Goal: Task Accomplishment & Management: Manage account settings

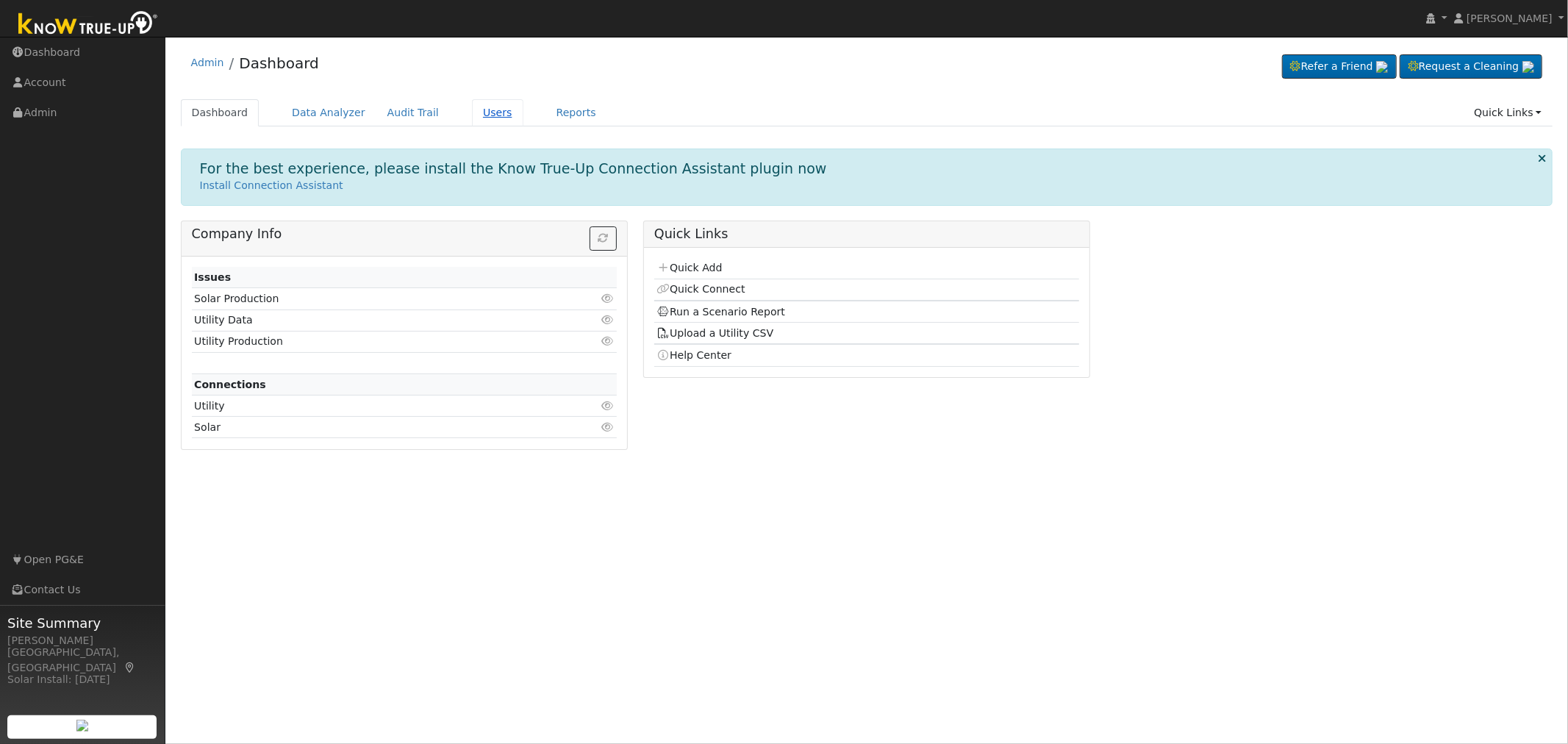
click at [472, 113] on link "Users" at bounding box center [497, 112] width 51 height 27
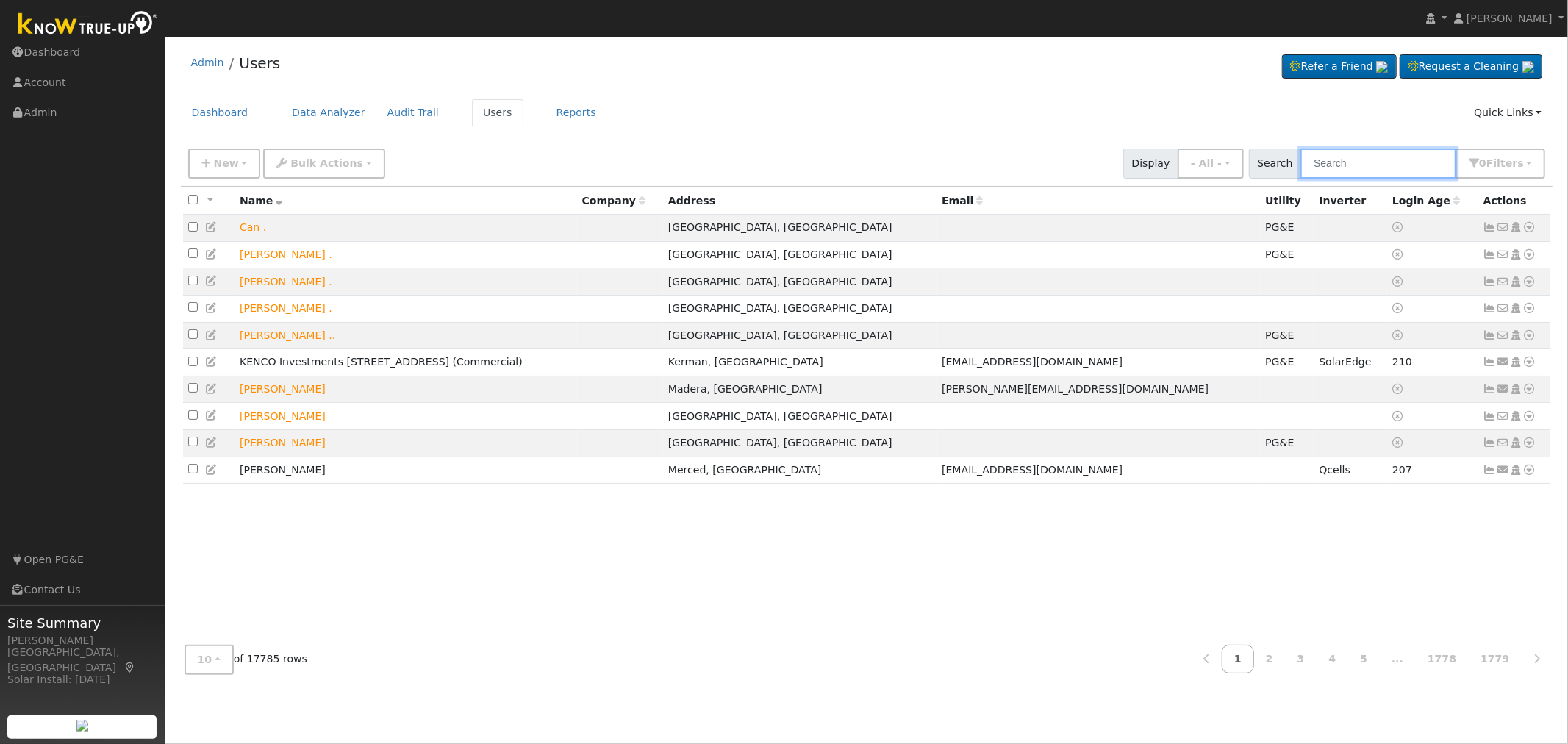
click at [1362, 156] on input "text" at bounding box center [1377, 164] width 156 height 31
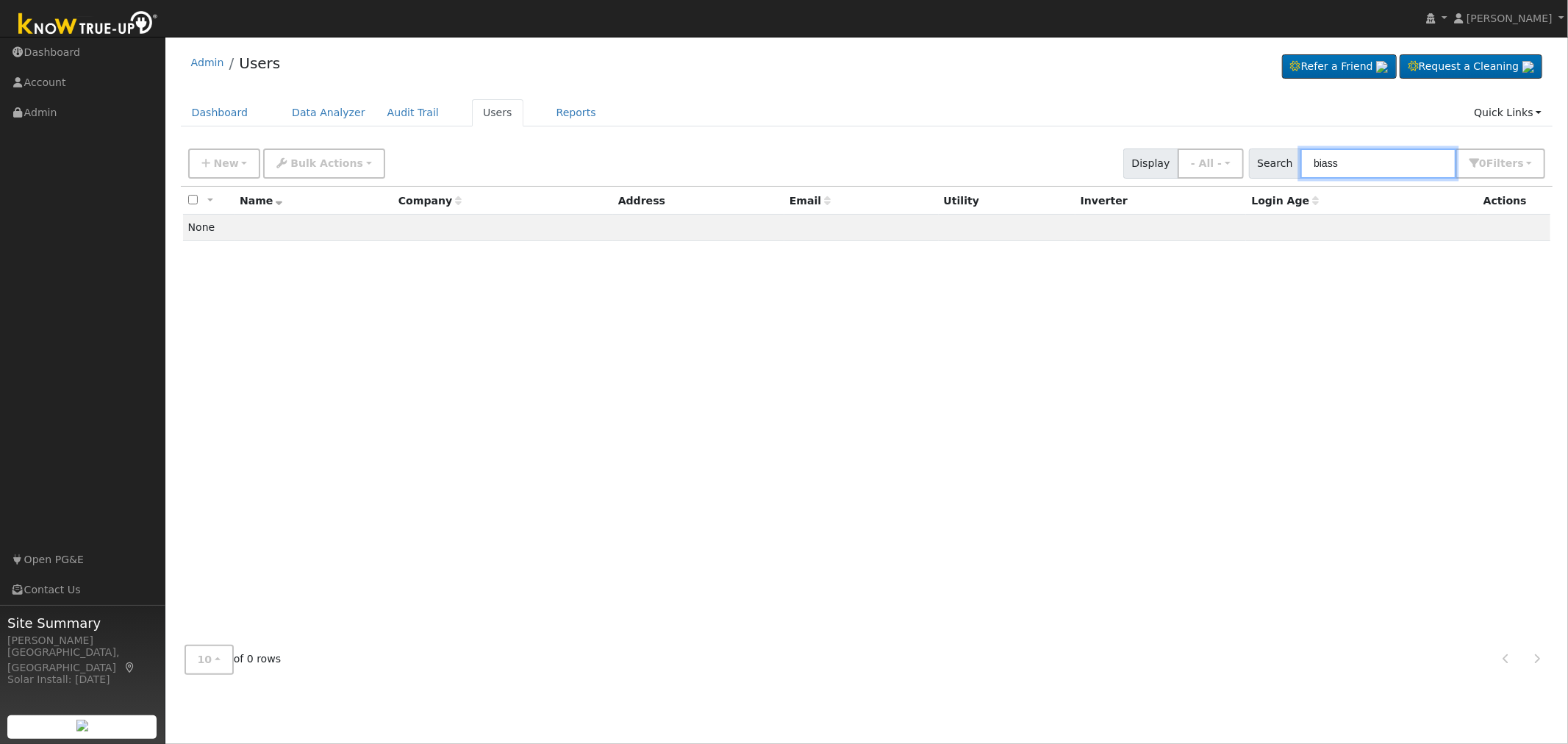
click at [1364, 167] on input "biass" at bounding box center [1377, 164] width 156 height 31
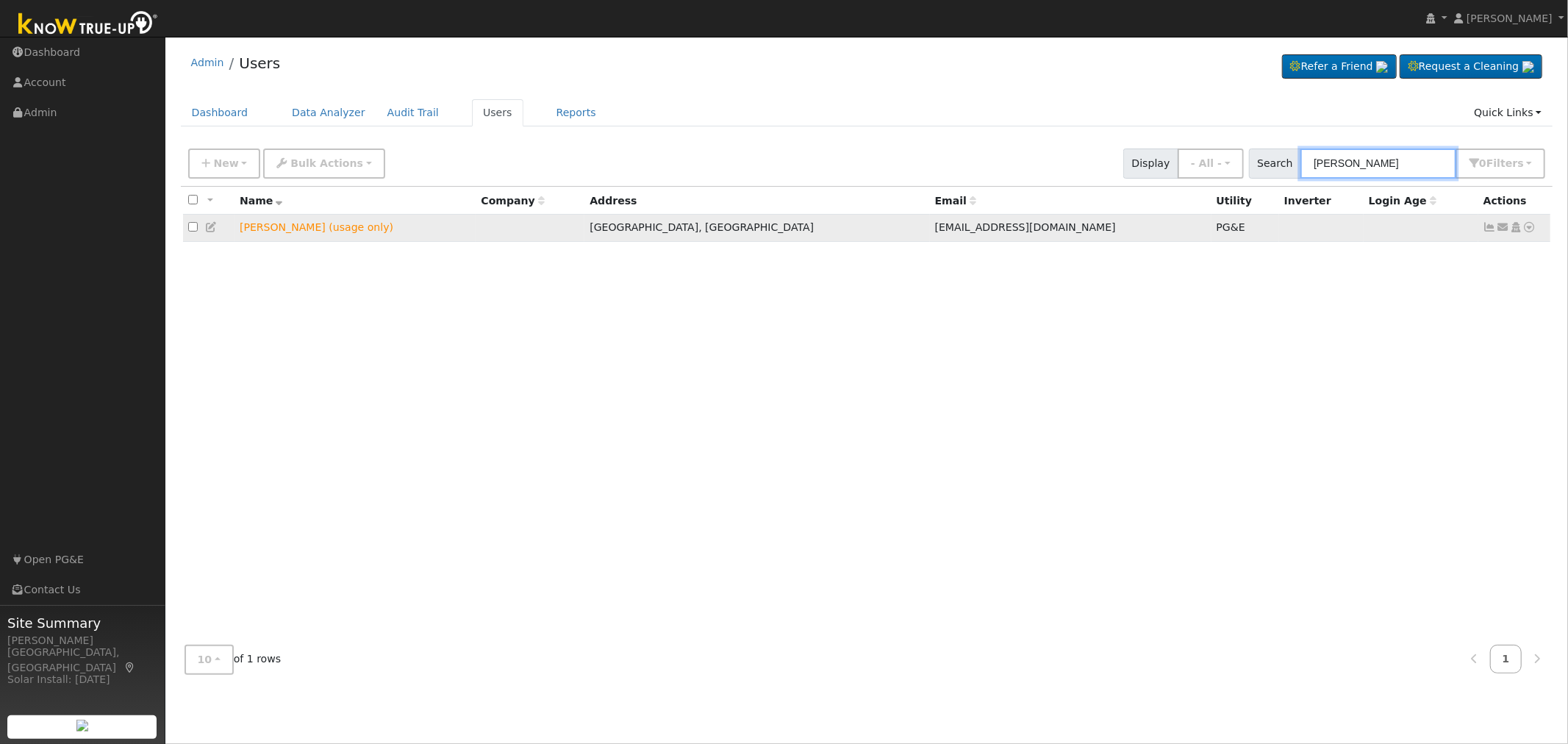
type input "[PERSON_NAME]"
click at [211, 231] on icon at bounding box center [211, 227] width 13 height 10
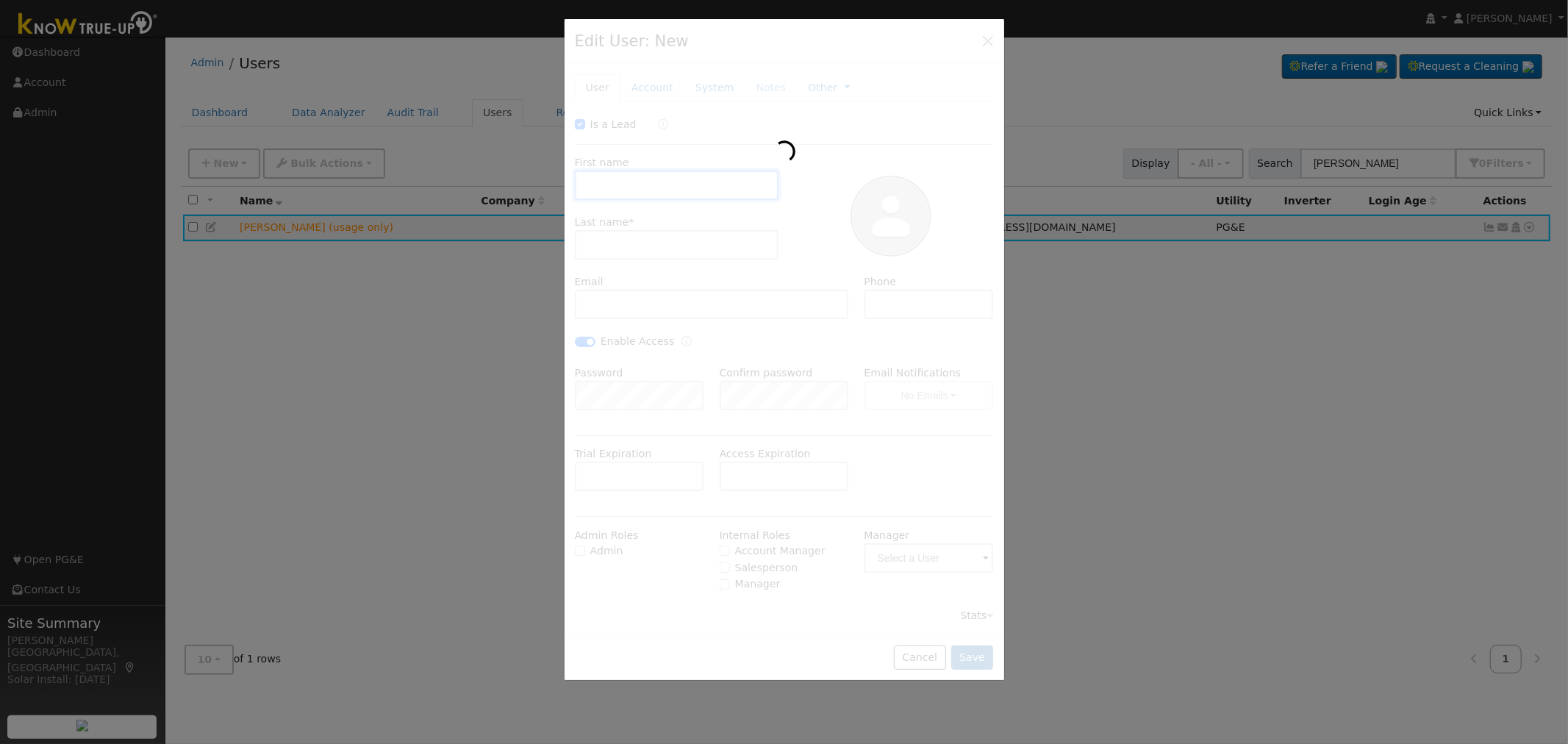
type input "[DATE]"
checkbox input "true"
type input "[PERSON_NAME]"
type input "Biasell (usage only)"
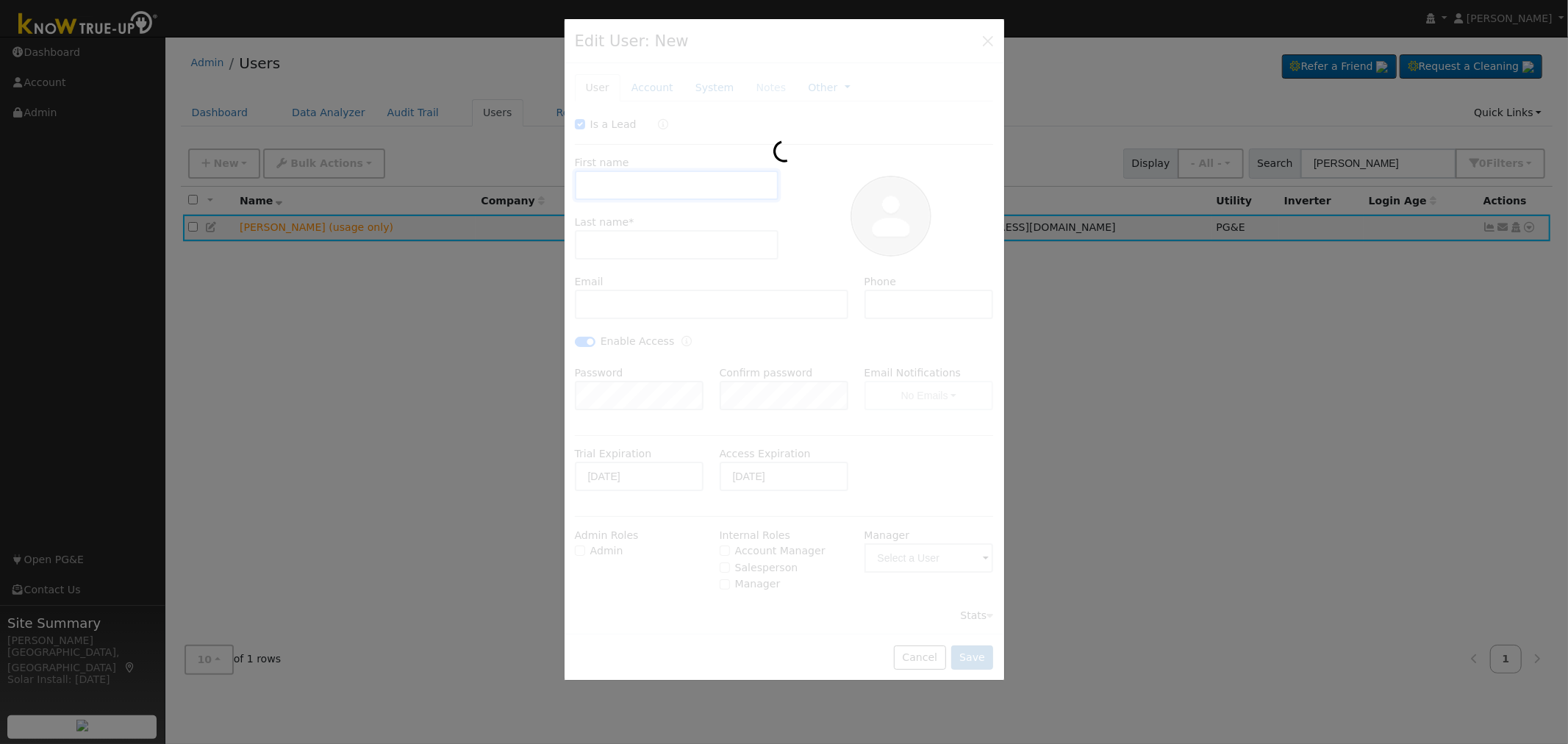
type input "[EMAIL_ADDRESS][DOMAIN_NAME]"
type input "5558883333"
checkbox input "true"
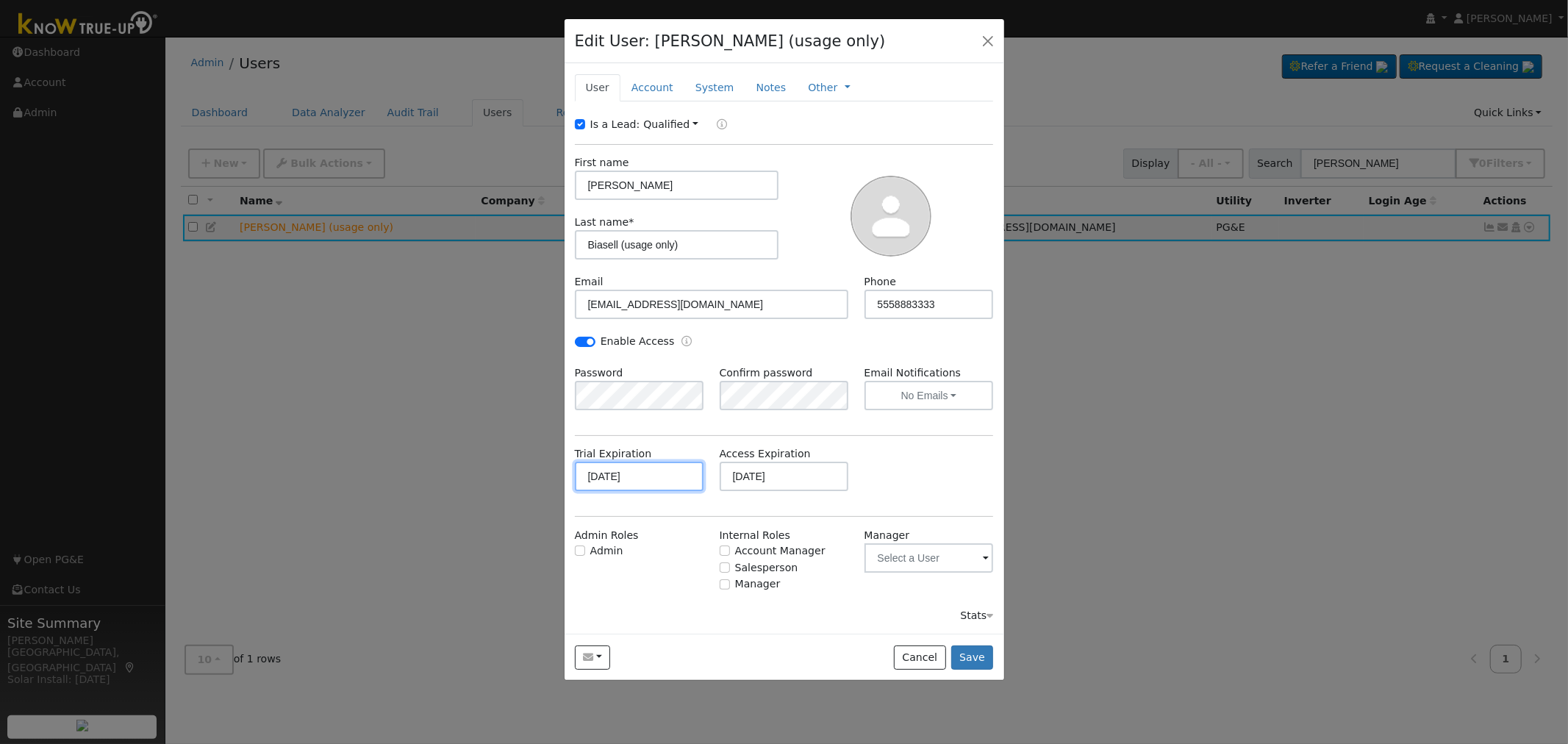
click at [646, 476] on input "[DATE]" at bounding box center [639, 476] width 129 height 30
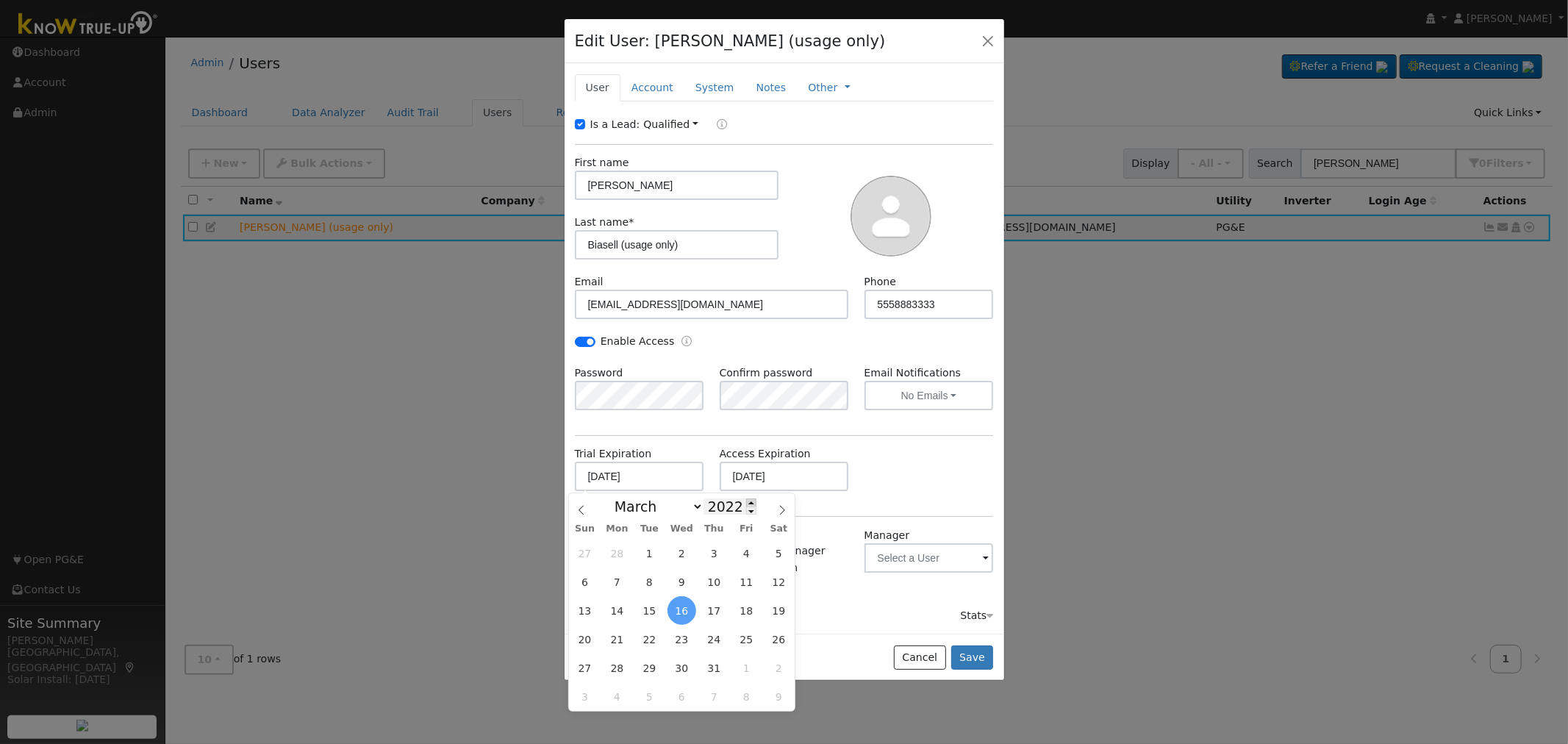
click at [746, 502] on span at bounding box center [751, 502] width 10 height 8
type input "2026"
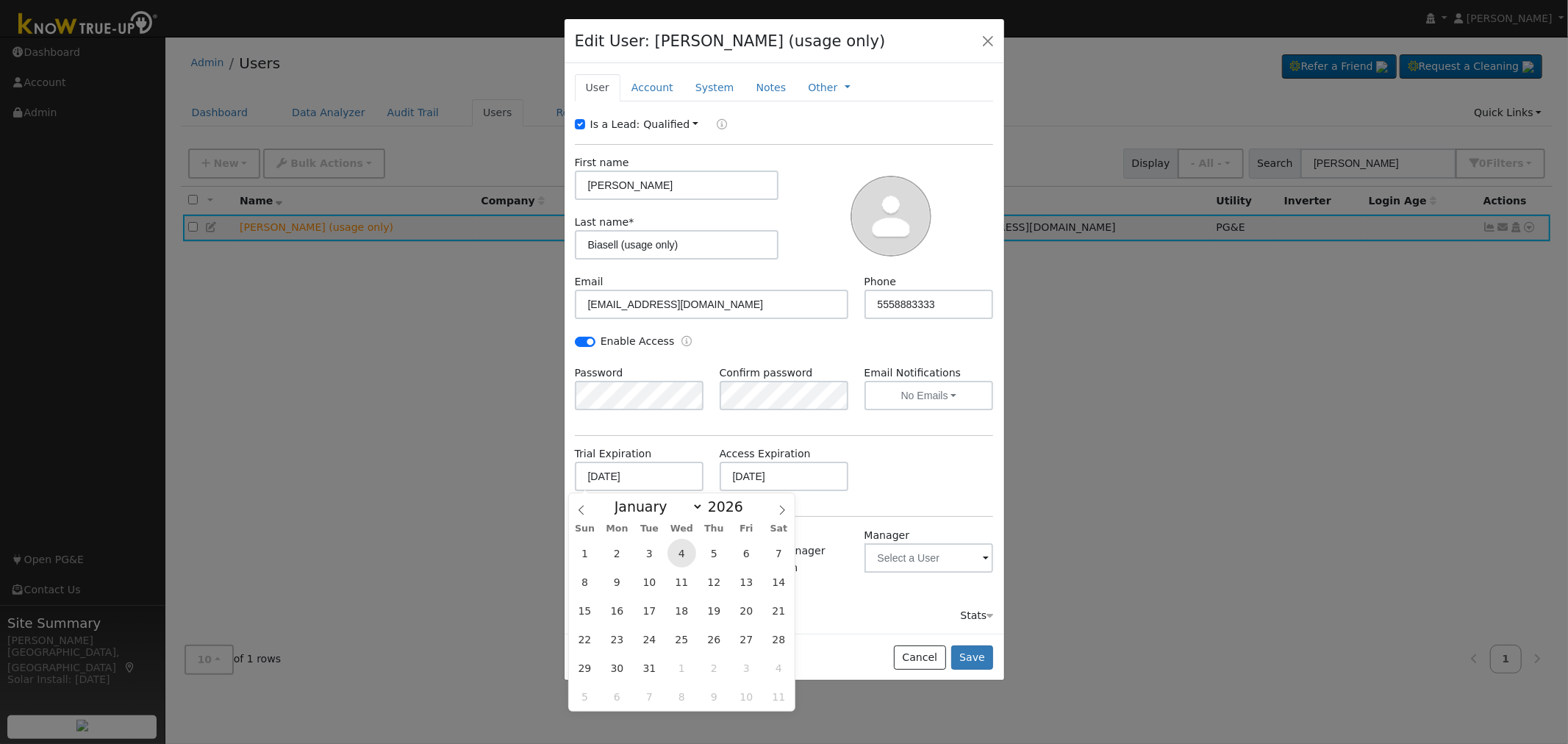
click at [679, 554] on span "4" at bounding box center [682, 553] width 29 height 29
type input "[DATE]"
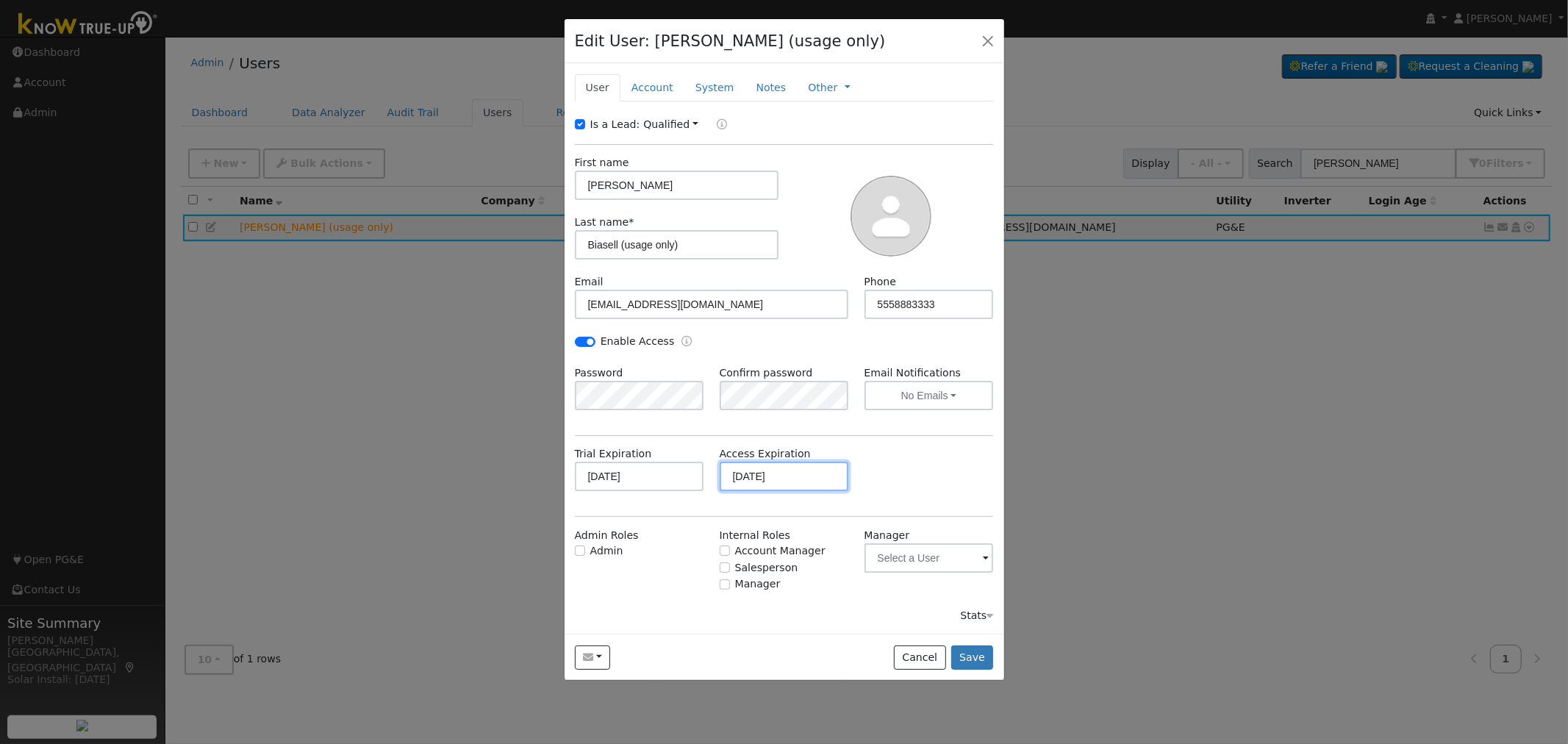
click at [762, 478] on input "[DATE]" at bounding box center [784, 476] width 129 height 30
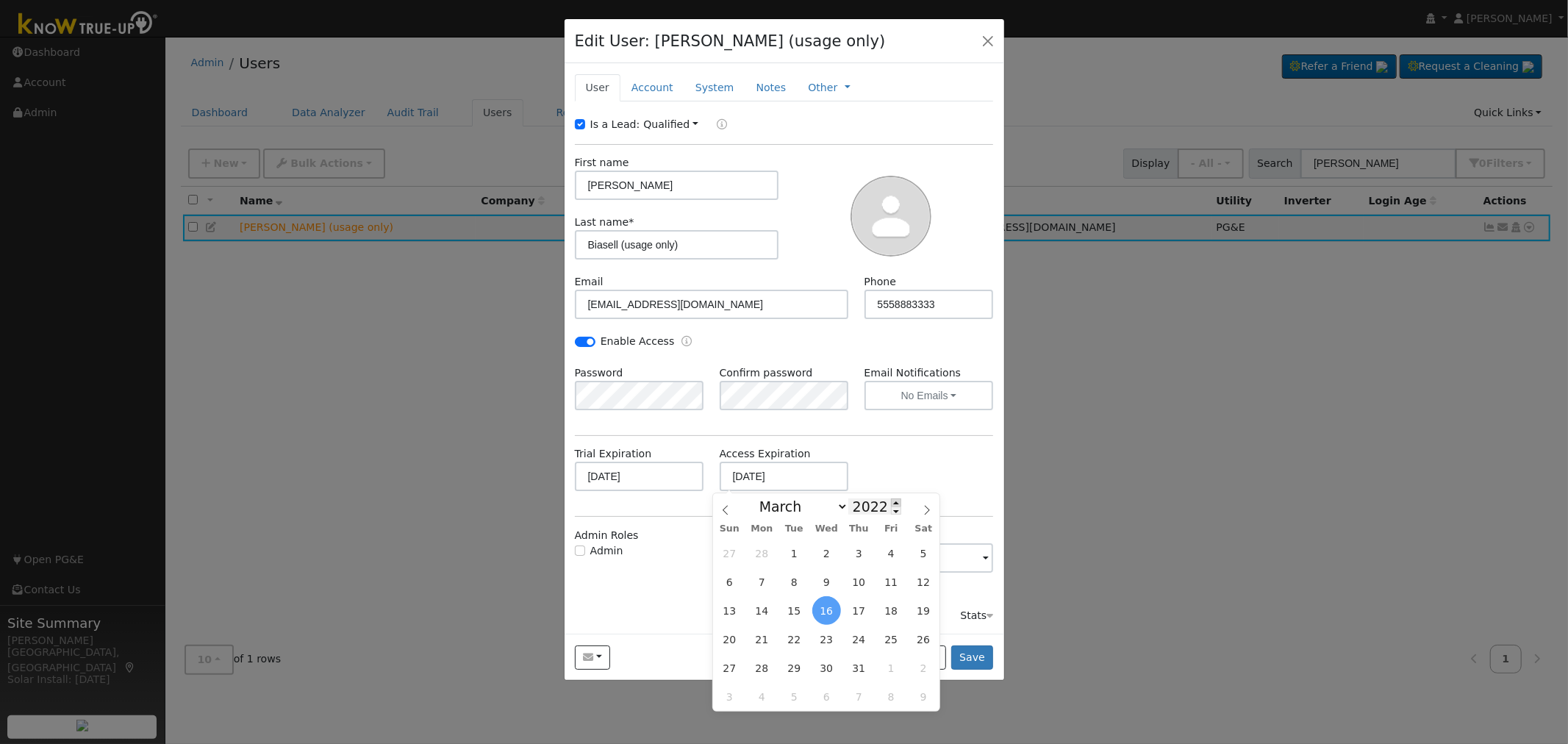
click at [891, 503] on span at bounding box center [895, 502] width 10 height 8
type input "2026"
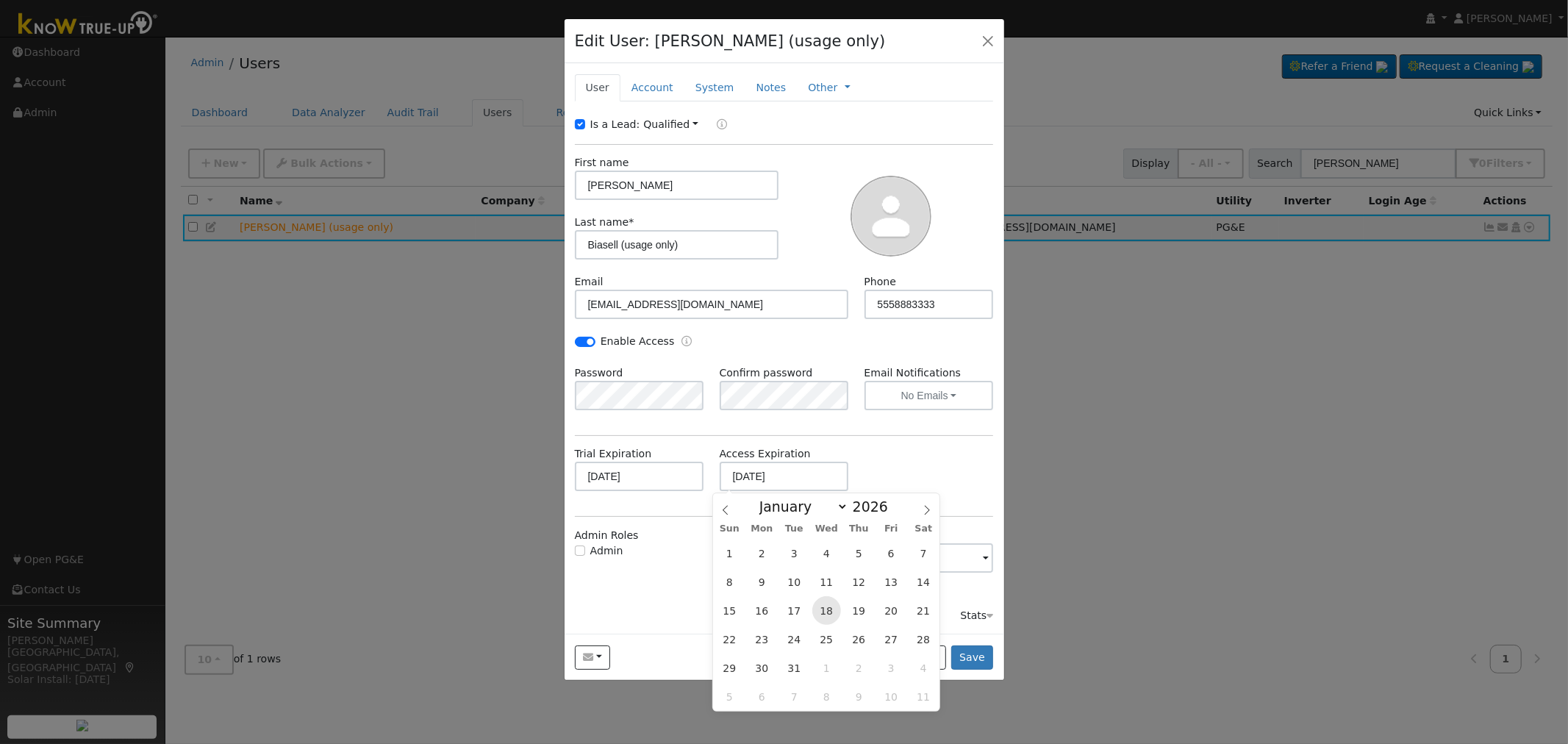
click at [829, 607] on span "18" at bounding box center [826, 611] width 29 height 29
type input "[DATE]"
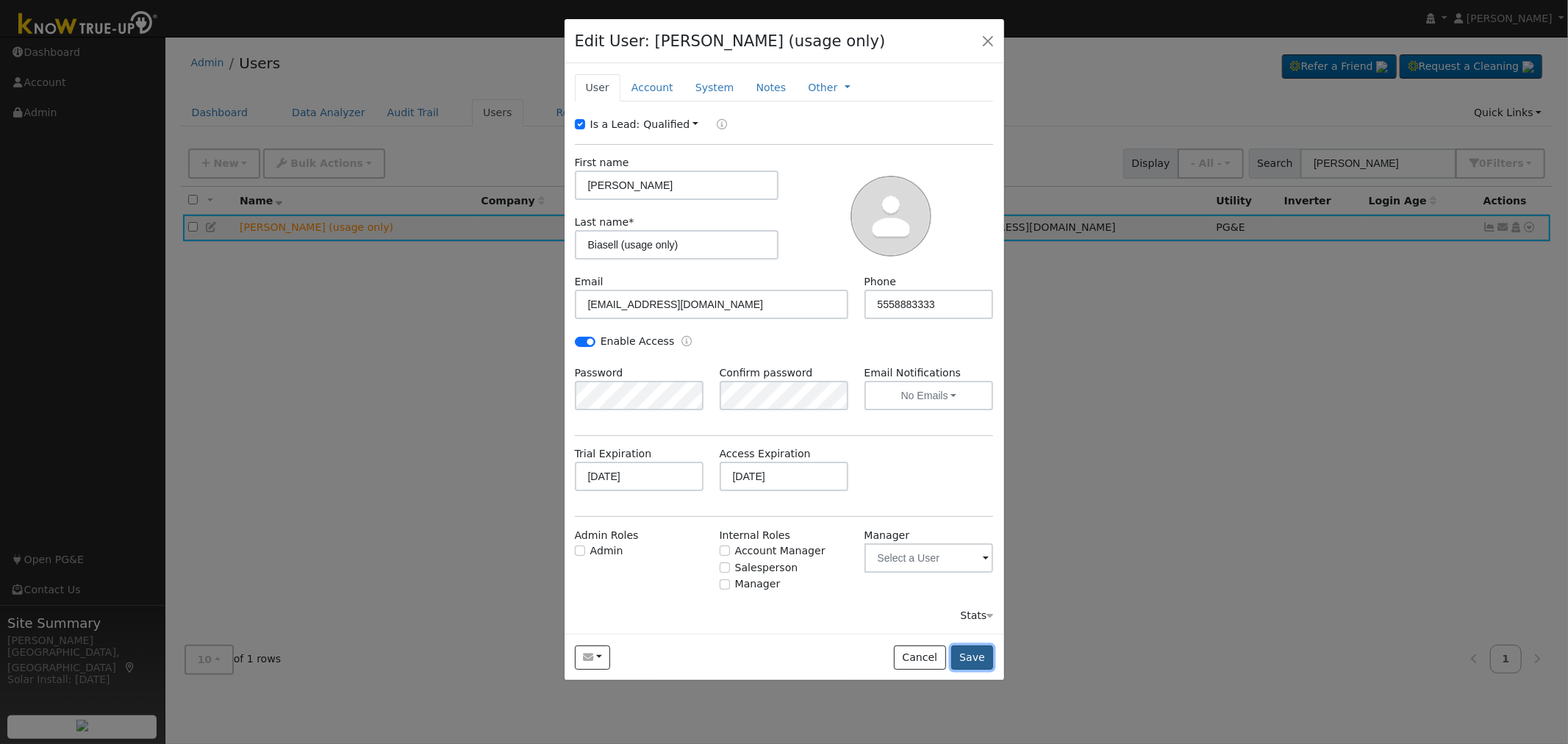
click at [973, 662] on button "Save" at bounding box center [972, 659] width 42 height 25
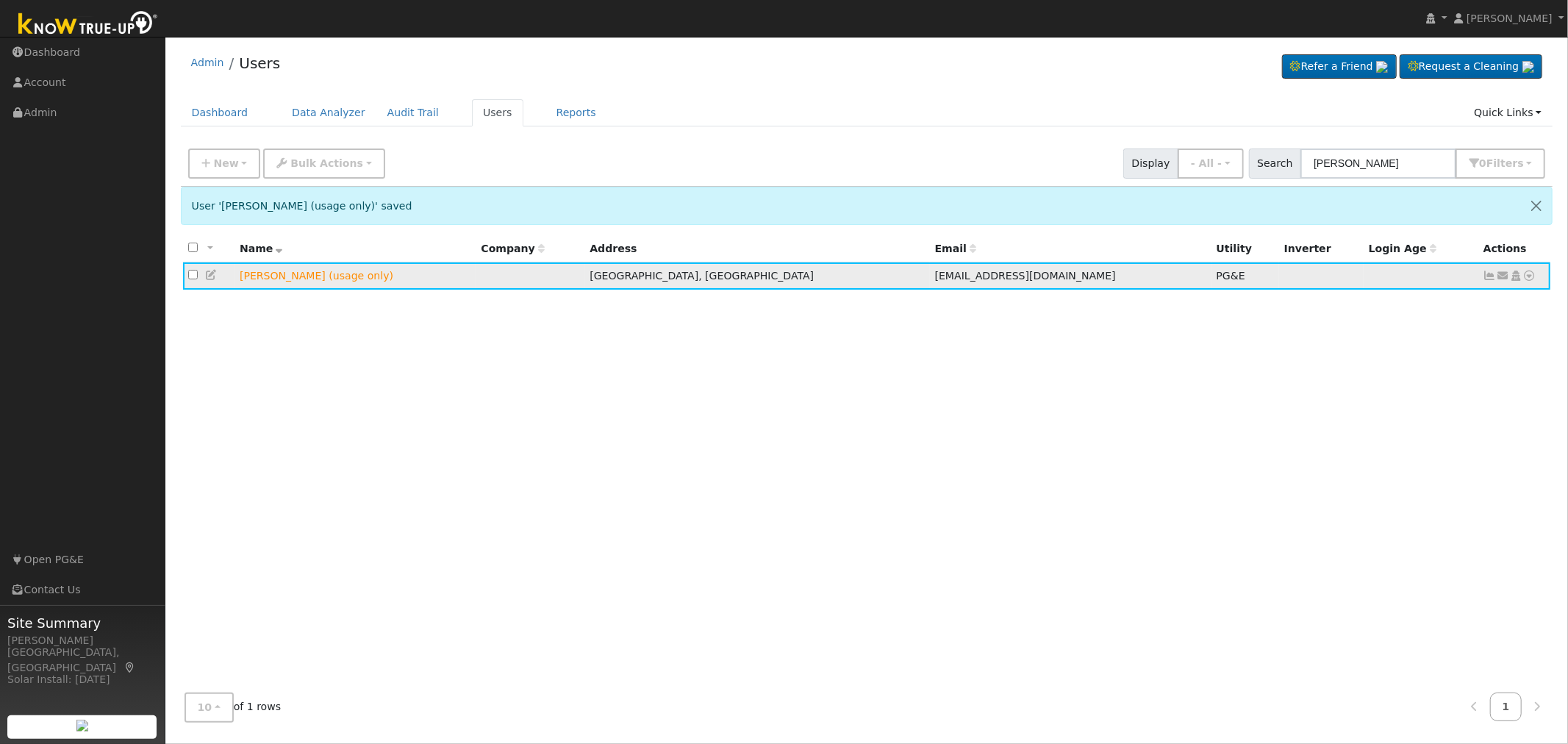
click at [1516, 280] on icon at bounding box center [1515, 275] width 13 height 10
